Goal: Task Accomplishment & Management: Manage account settings

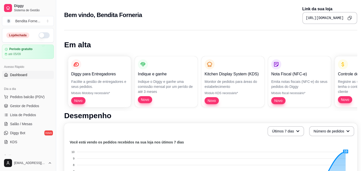
scroll to position [186, 0]
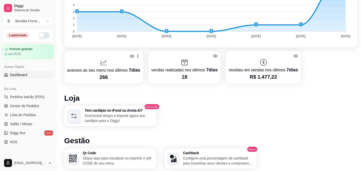
click at [26, 76] on span "Dashboard" at bounding box center [18, 74] width 17 height 5
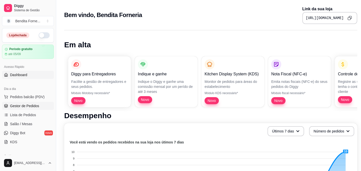
click at [20, 105] on span "Gestor de Pedidos" at bounding box center [24, 105] width 29 height 5
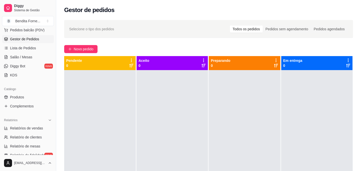
scroll to position [72, 0]
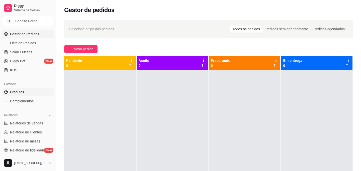
click at [24, 94] on span "Produtos" at bounding box center [17, 92] width 14 height 5
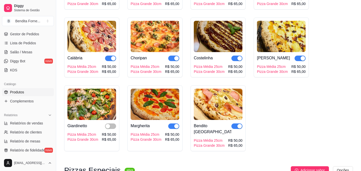
scroll to position [114, 0]
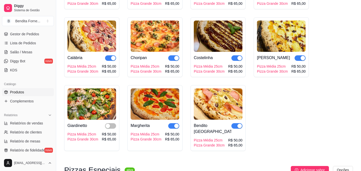
click at [85, 108] on img at bounding box center [91, 103] width 49 height 31
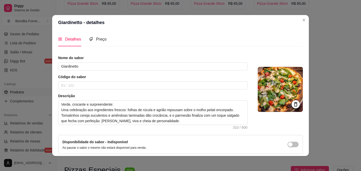
scroll to position [22, 0]
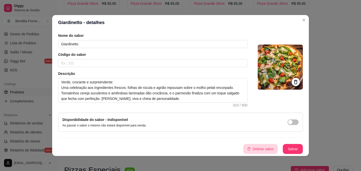
click at [266, 147] on button "Deletar sabor" at bounding box center [260, 149] width 35 height 10
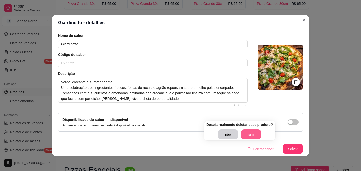
click at [261, 136] on button "sim" at bounding box center [251, 134] width 20 height 10
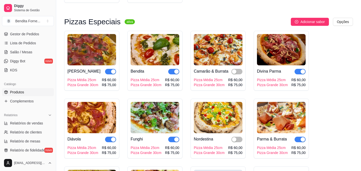
scroll to position [263, 0]
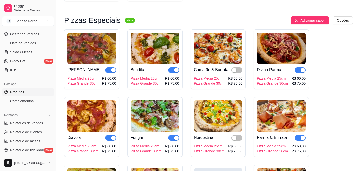
click at [97, 48] on img at bounding box center [91, 48] width 49 height 31
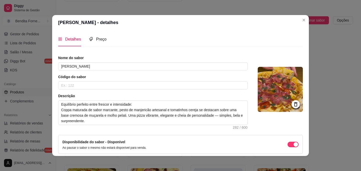
click at [295, 105] on icon at bounding box center [296, 104] width 6 height 6
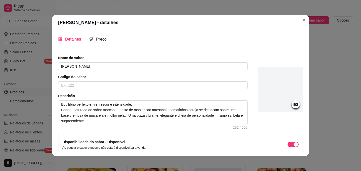
click at [295, 105] on circle at bounding box center [295, 104] width 1 height 1
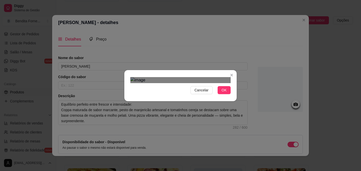
click at [192, 107] on div "Use the arrow keys to move the crop selection area" at bounding box center [185, 152] width 90 height 90
click at [139, 83] on div at bounding box center [180, 80] width 100 height 6
click at [173, 114] on div "Use the arrow keys to move the crop selection area" at bounding box center [185, 160] width 92 height 92
click at [225, 93] on span "OK" at bounding box center [223, 90] width 5 height 6
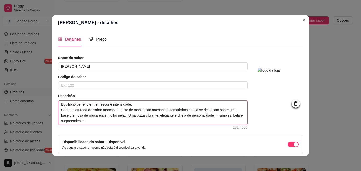
click at [225, 117] on textarea "Equilíbrio perfeito entre frescor e intensidade: Coppa maturada de sabor marcan…" at bounding box center [152, 113] width 189 height 24
click at [222, 116] on textarea "Equilíbrio perfeito entre frescor e intensidade: Coppa maturada de sabor marcan…" at bounding box center [152, 113] width 189 height 24
type textarea "Equilíbrio perfeito entre frescor e intensidade: Coppa maturada de sabor marcan…"
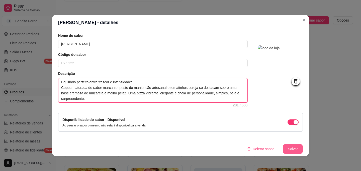
type textarea "Equilíbrio perfeito entre frescor e intensidade: Coppa maturada de sabor marcan…"
click at [299, 149] on button "Salvar" at bounding box center [293, 149] width 20 height 10
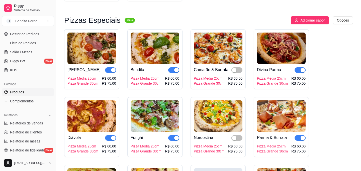
click at [228, 119] on img at bounding box center [218, 115] width 49 height 31
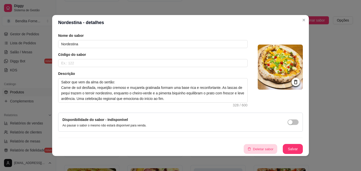
click at [272, 150] on button "Deletar sabor" at bounding box center [260, 149] width 34 height 10
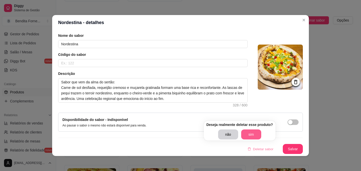
click at [253, 135] on button "sim" at bounding box center [251, 134] width 20 height 10
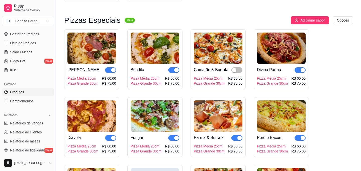
click at [280, 51] on img at bounding box center [281, 48] width 49 height 31
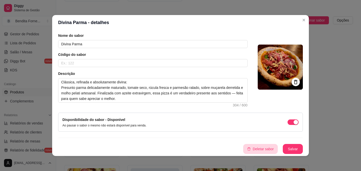
click at [255, 150] on button "Deletar sabor" at bounding box center [260, 149] width 35 height 10
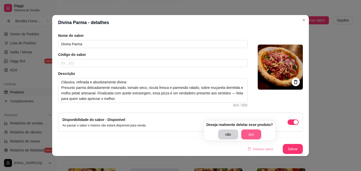
click at [255, 135] on button "sim" at bounding box center [251, 134] width 20 height 10
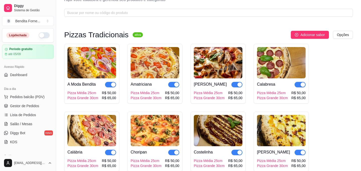
scroll to position [0, 0]
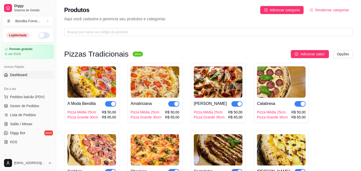
click at [23, 75] on span "Dashboard" at bounding box center [18, 74] width 17 height 5
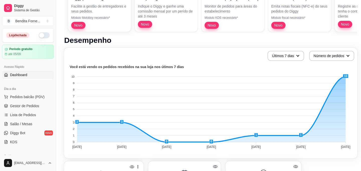
scroll to position [84, 0]
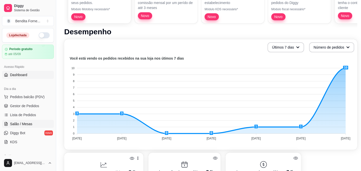
drag, startPoint x: 102, startPoint y: 123, endPoint x: 29, endPoint y: 122, distance: 72.9
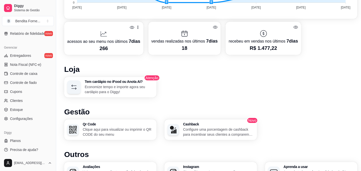
scroll to position [189, 0]
click at [18, 119] on span "Configurações" at bounding box center [21, 117] width 23 height 5
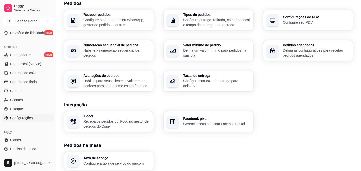
scroll to position [128, 0]
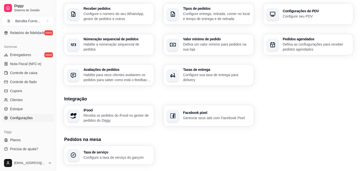
click at [102, 76] on p "Habilite para seus clientes avaliarem os pedidos para saber como está o feedbac…" at bounding box center [116, 77] width 67 height 10
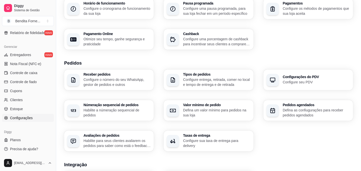
scroll to position [61, 0]
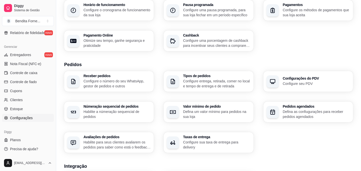
click at [211, 81] on p "Configure entrega, retirada, comer no local e tempo de entrega e de retirada" at bounding box center [216, 84] width 67 height 10
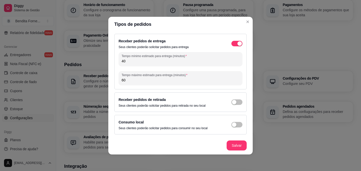
click at [133, 63] on input "40" at bounding box center [180, 61] width 118 height 5
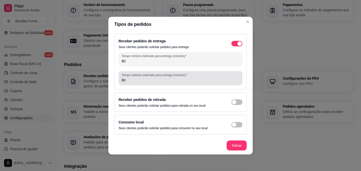
type input "60"
click at [135, 78] on input "60" at bounding box center [180, 80] width 118 height 5
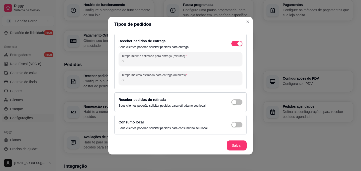
type input "6"
type input "90"
click at [200, 90] on div "Receber pedidos de entrega Seus clientes poderão solicitar pedidos para entrega…" at bounding box center [180, 84] width 144 height 105
click at [237, 46] on span "button" at bounding box center [236, 44] width 11 height 6
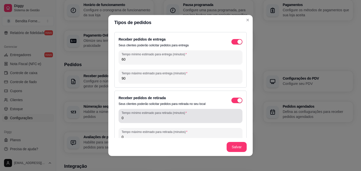
click at [158, 121] on div "Tempo mínimo estimado para retirada (minutos) 0" at bounding box center [180, 116] width 124 height 14
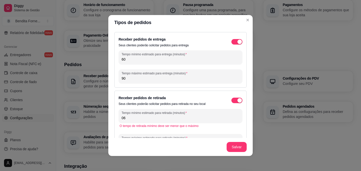
type input "0"
type input "60"
click at [158, 138] on label "Tempo máximo estimado para retirada (minutos)" at bounding box center [154, 138] width 67 height 4
click at [158, 141] on input "0" at bounding box center [180, 143] width 118 height 5
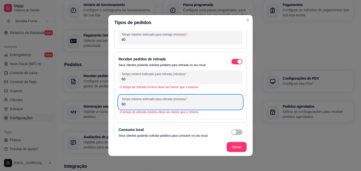
scroll to position [45, 0]
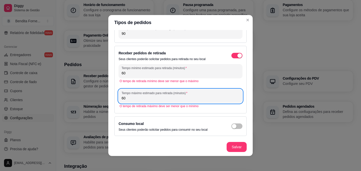
type input "6"
type input "50"
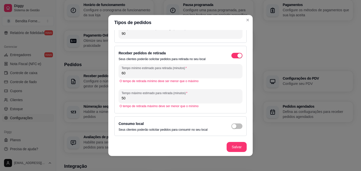
click at [189, 116] on div "Receber pedidos de entrega Seus clientes poderão solicitar pedidos para entrega…" at bounding box center [180, 84] width 144 height 108
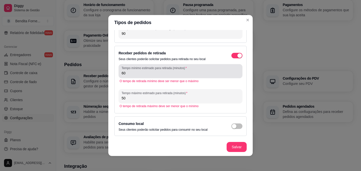
click at [133, 76] on div "Tempo mínimo estimado para retirada (minutos) 60" at bounding box center [180, 71] width 124 height 14
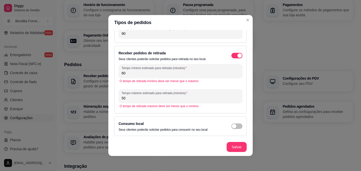
click at [133, 76] on div "Tempo mínimo estimado para retirada (minutos) 60" at bounding box center [180, 71] width 124 height 14
type input "6"
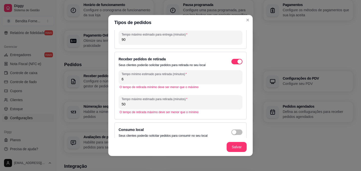
type input "60"
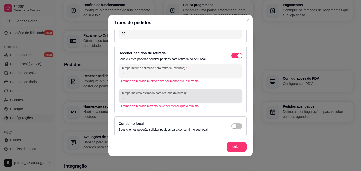
click at [134, 100] on input "50" at bounding box center [180, 98] width 118 height 5
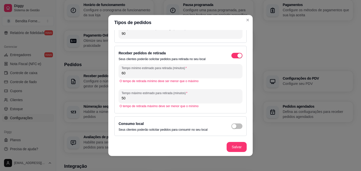
click at [134, 100] on input "50" at bounding box center [180, 98] width 118 height 5
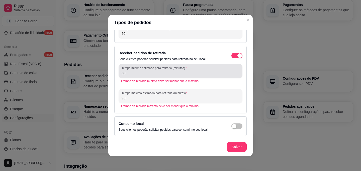
scroll to position [39, 0]
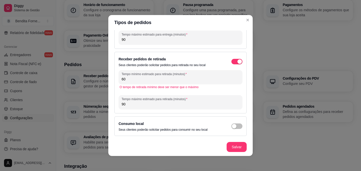
type input "90"
click at [161, 112] on div "Receber pedidos de retirada Seus clientes poderão solicitar pedidos para retira…" at bounding box center [180, 83] width 132 height 62
click at [139, 80] on input "60" at bounding box center [180, 79] width 118 height 5
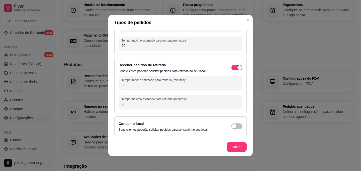
type input "50"
click at [154, 94] on div "Tempo mínimo estimado para retirada (minutos) 50 Tempo máximo estimado para ret…" at bounding box center [180, 92] width 124 height 33
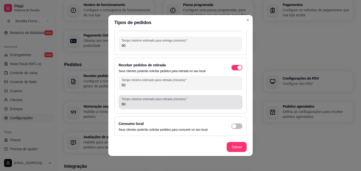
click at [135, 104] on input "90" at bounding box center [180, 104] width 118 height 5
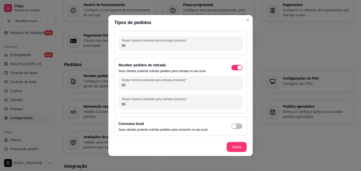
click at [135, 104] on input "90" at bounding box center [180, 104] width 118 height 5
type input "80"
click at [152, 95] on div "Tempo máximo estimado para retirada (minutos) 80" at bounding box center [180, 102] width 124 height 14
click at [158, 92] on div "Tempo mínimo estimado para retirada (minutos) 50 Tempo máximo estimado para ret…" at bounding box center [180, 92] width 124 height 33
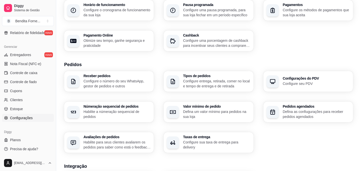
click at [310, 112] on p "Defina as confiugurações para receber pedidos agendados" at bounding box center [316, 114] width 67 height 10
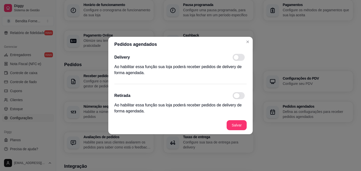
click at [241, 97] on span at bounding box center [238, 95] width 12 height 7
click at [235, 97] on input "checkbox" at bounding box center [233, 98] width 3 height 3
checkbox input "true"
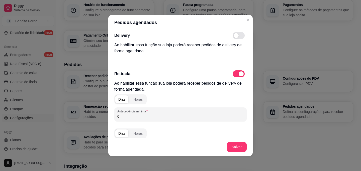
click at [139, 117] on input "0" at bounding box center [180, 116] width 126 height 5
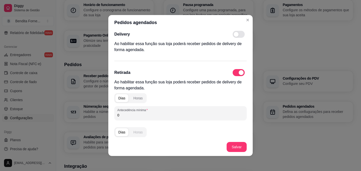
scroll to position [0, 0]
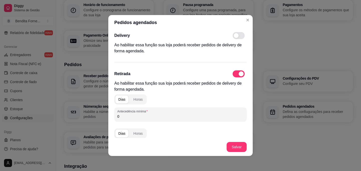
click at [239, 36] on span at bounding box center [238, 35] width 12 height 7
click at [235, 37] on input "checkbox" at bounding box center [233, 38] width 3 height 3
checkbox input "true"
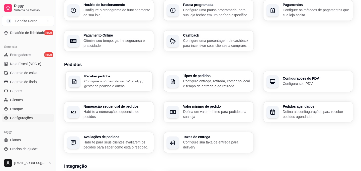
click at [97, 82] on p "Configure o número do seu WhatsApp, gestor de pedidos e outros" at bounding box center [116, 84] width 65 height 10
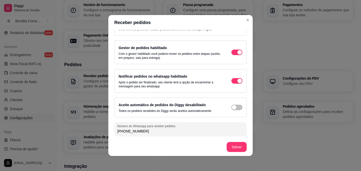
scroll to position [16, 0]
click at [240, 28] on span "button" at bounding box center [236, 26] width 11 height 6
click at [240, 28] on div "button" at bounding box center [239, 25] width 5 height 5
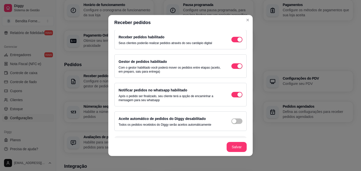
scroll to position [0, 0]
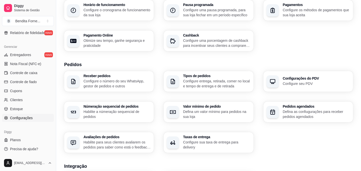
click at [111, 110] on p "Habilite a númeração sequencial de pedidos" at bounding box center [116, 114] width 67 height 10
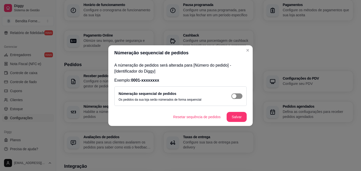
click at [239, 97] on span "button" at bounding box center [236, 96] width 11 height 6
click at [241, 116] on button "Salvar" at bounding box center [237, 117] width 20 height 10
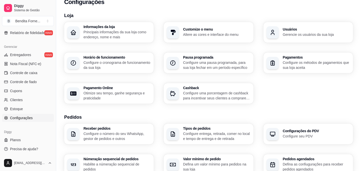
scroll to position [0, 0]
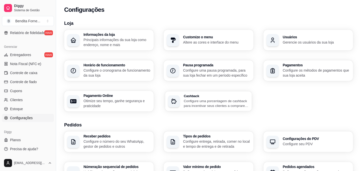
click at [199, 105] on p "Configure uma porcentagem de cashback para incentivar seus clientes a comprarem…" at bounding box center [216, 103] width 65 height 10
click at [131, 72] on p "Configure o cronograma de funcionamento da sua loja" at bounding box center [116, 73] width 65 height 10
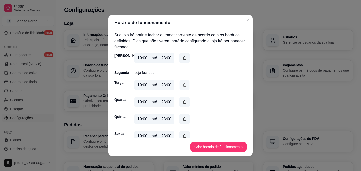
click at [185, 85] on icon "button" at bounding box center [184, 84] width 3 height 3
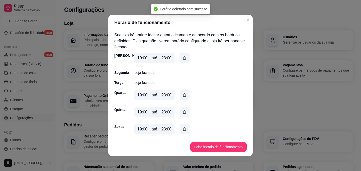
click at [123, 73] on div "Segunda" at bounding box center [119, 72] width 10 height 5
click at [140, 76] on div "Domingo 19:00 até 23:00 Segunda Loja fechada Terça Loja fechada Quarta 19:00 at…" at bounding box center [180, 103] width 132 height 100
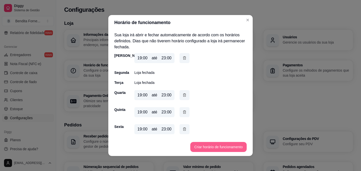
click at [212, 144] on button "Criar horário de funcionamento" at bounding box center [218, 147] width 56 height 10
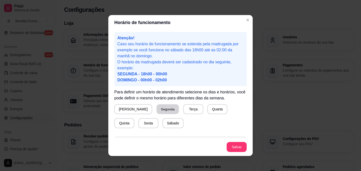
click at [157, 111] on button "Segunda" at bounding box center [168, 109] width 22 height 10
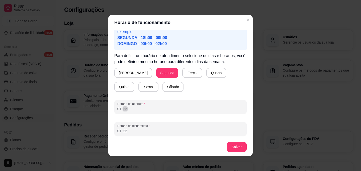
click at [145, 109] on div "01 : 22" at bounding box center [180, 109] width 126 height 6
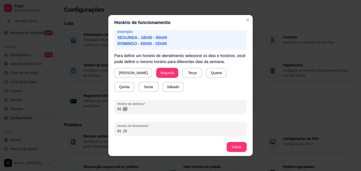
click at [145, 109] on div "01 : 22" at bounding box center [180, 109] width 126 height 6
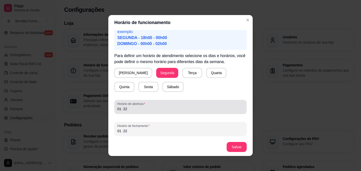
click at [119, 105] on span "Horário de abertura" at bounding box center [180, 104] width 126 height 4
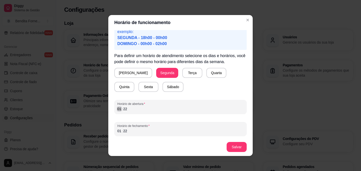
click at [119, 107] on div "01" at bounding box center [119, 108] width 5 height 5
click at [130, 130] on div "01 : 22" at bounding box center [180, 131] width 126 height 6
click at [120, 130] on div "01" at bounding box center [119, 130] width 5 height 5
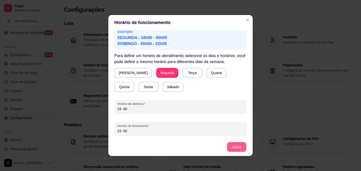
click at [243, 148] on button "Salvar" at bounding box center [237, 147] width 20 height 10
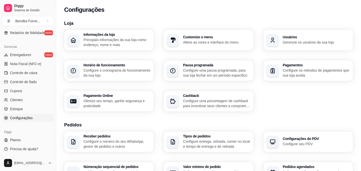
scroll to position [0, 0]
click at [117, 42] on p "Principais informações da sua loja como endereço, nome e mais" at bounding box center [116, 43] width 65 height 10
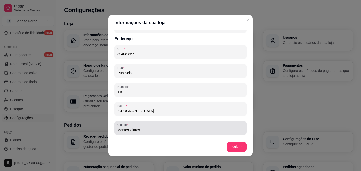
scroll to position [275, 0]
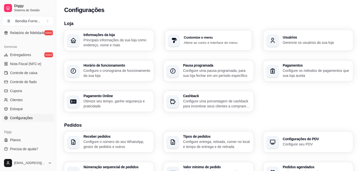
click at [225, 44] on p "Altere as cores e interface do menu" at bounding box center [216, 42] width 65 height 5
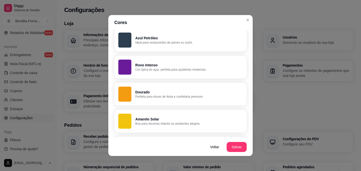
scroll to position [290, 0]
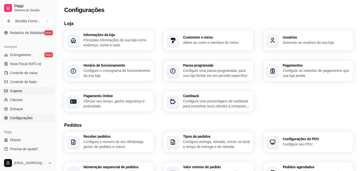
click at [23, 90] on link "Cupons" at bounding box center [28, 91] width 52 height 8
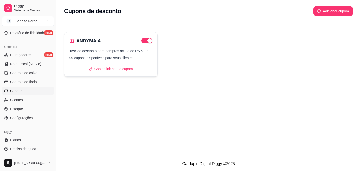
click at [115, 59] on div "15% de desconto para compras acima de R$ 50,00 99 cupons disponíveis para seus …" at bounding box center [110, 54] width 83 height 12
select select "PERCENTAGE"
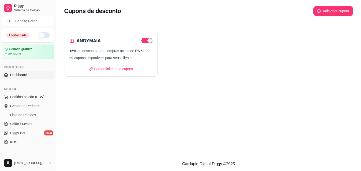
click at [26, 73] on span "Dashboard" at bounding box center [18, 74] width 17 height 5
